Goal: Navigation & Orientation: Find specific page/section

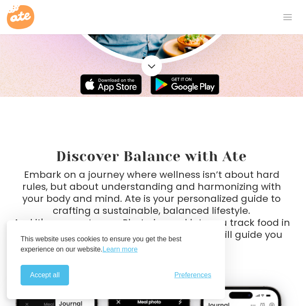
scroll to position [480, 0]
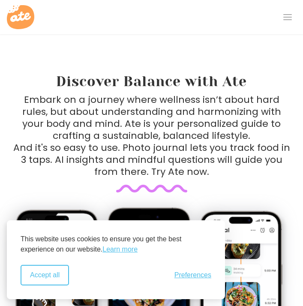
click at [34, 279] on button "Accept all" at bounding box center [45, 275] width 48 height 21
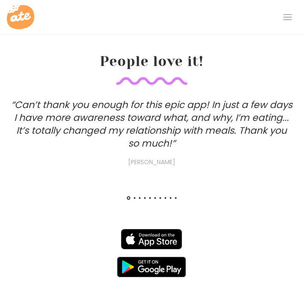
scroll to position [0, 0]
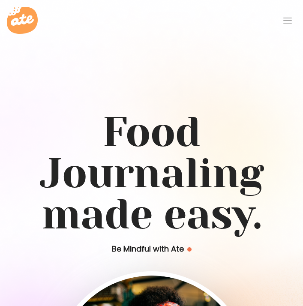
click at [290, 23] on div at bounding box center [287, 20] width 17 height 17
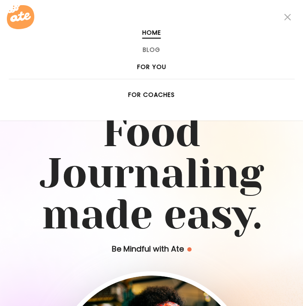
click at [138, 66] on link "For You" at bounding box center [151, 66] width 29 height 7
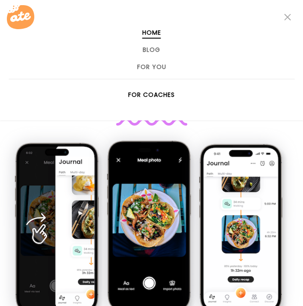
scroll to position [195, 0]
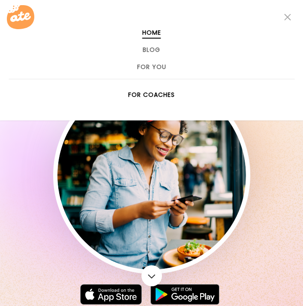
click at [21, 13] on icon at bounding box center [20, 17] width 21 height 10
click at [289, 21] on ul "Home Blog For You For Coaches" at bounding box center [151, 60] width 303 height 86
click at [289, 20] on ul "Home Blog For You For Coaches" at bounding box center [151, 60] width 303 height 86
click at [286, 17] on ul "Home Blog For You For Coaches" at bounding box center [151, 60] width 303 height 86
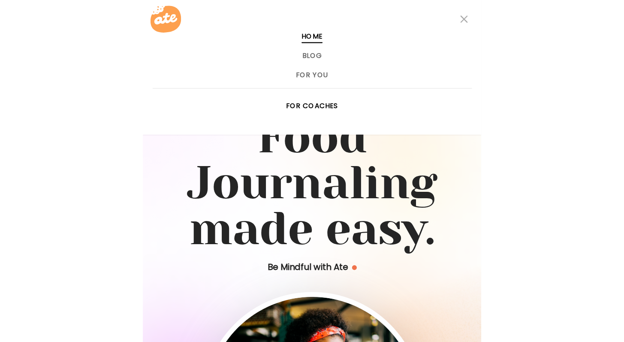
scroll to position [0, 0]
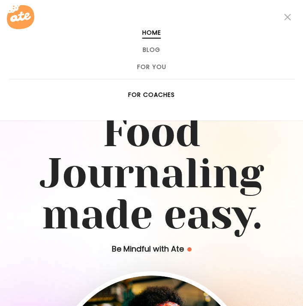
click at [135, 93] on link "For Coaches" at bounding box center [151, 94] width 47 height 7
click at [295, 14] on div at bounding box center [287, 17] width 17 height 17
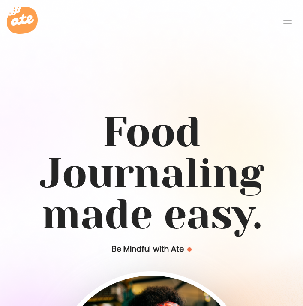
click at [293, 15] on div at bounding box center [287, 20] width 17 height 17
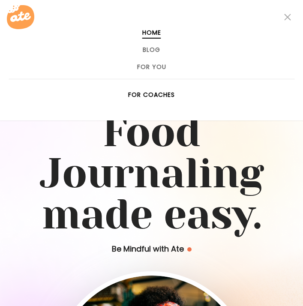
click at [292, 15] on div at bounding box center [287, 17] width 17 height 17
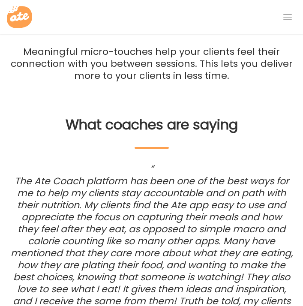
scroll to position [990, 0]
